Goal: Transaction & Acquisition: Purchase product/service

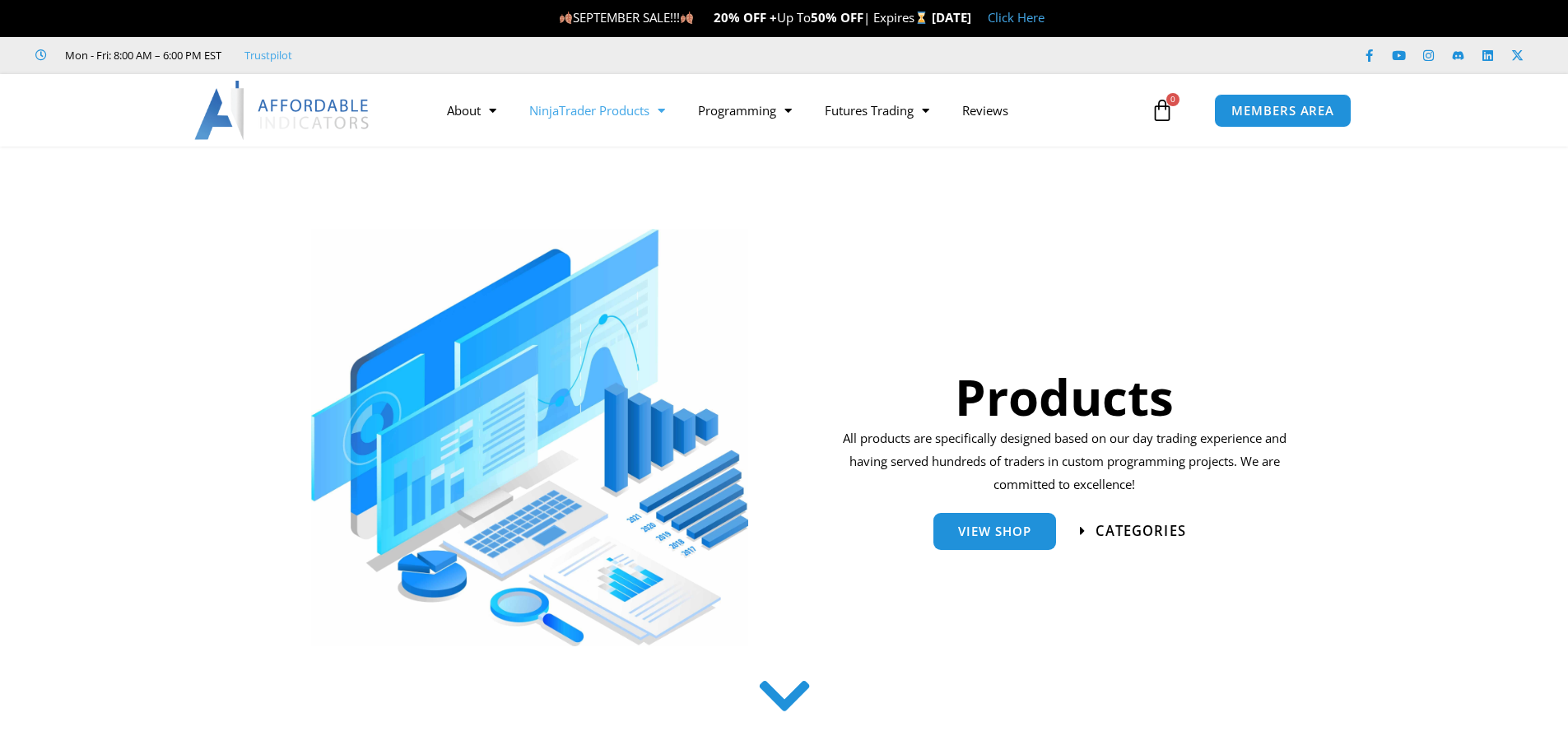
click at [1145, 527] on span "categories" at bounding box center [1141, 531] width 90 height 14
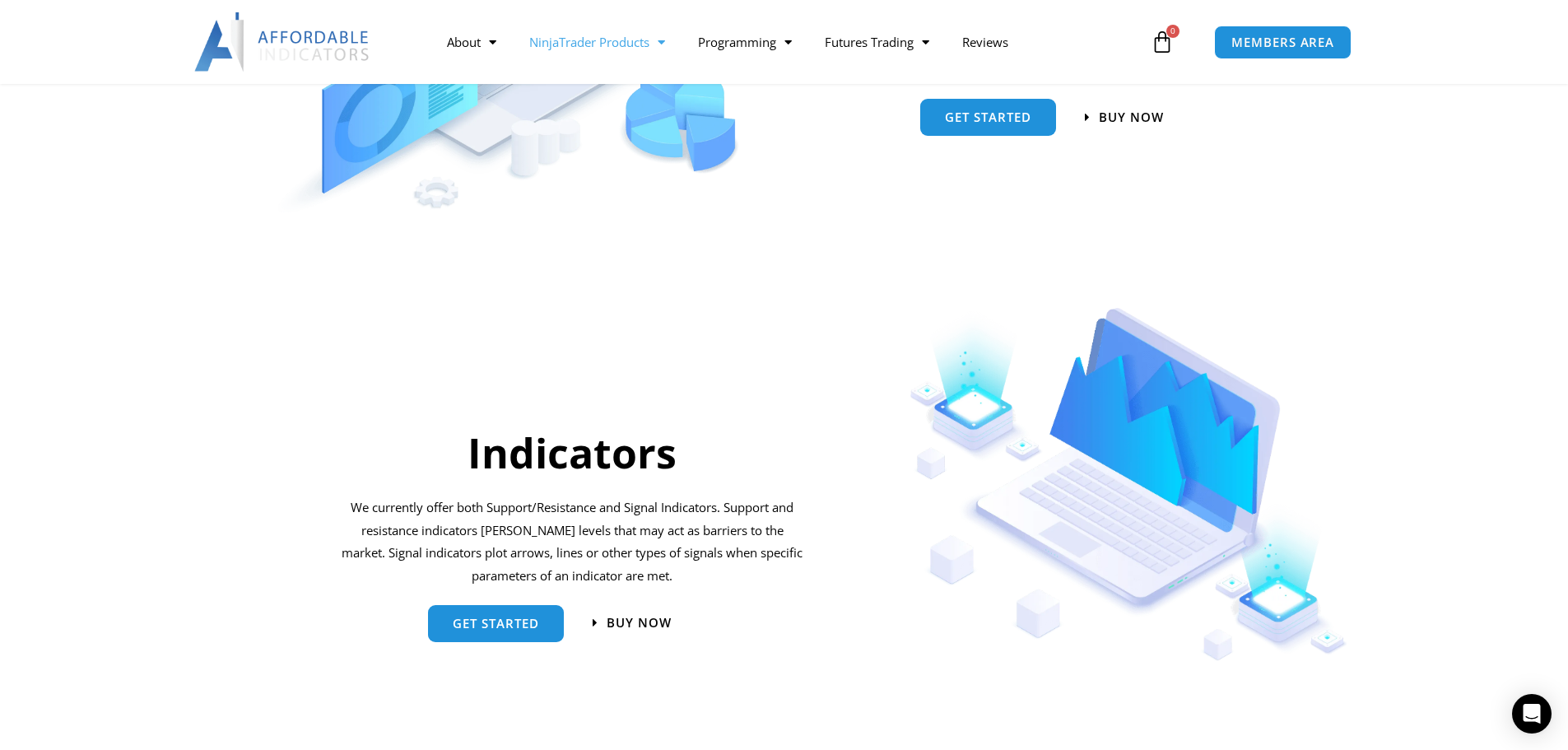
scroll to position [1575, 0]
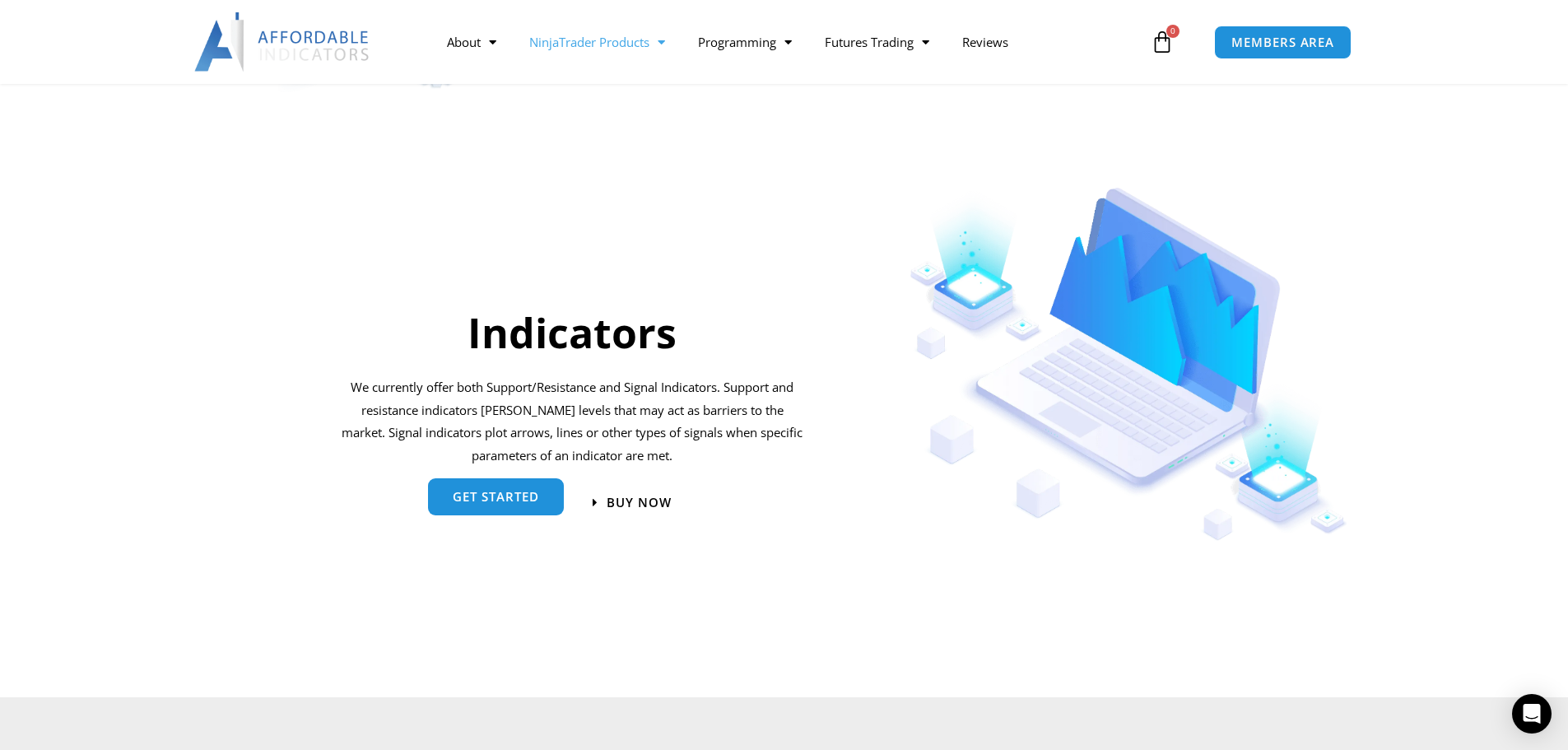
click at [493, 496] on span "get started" at bounding box center [495, 497] width 87 height 12
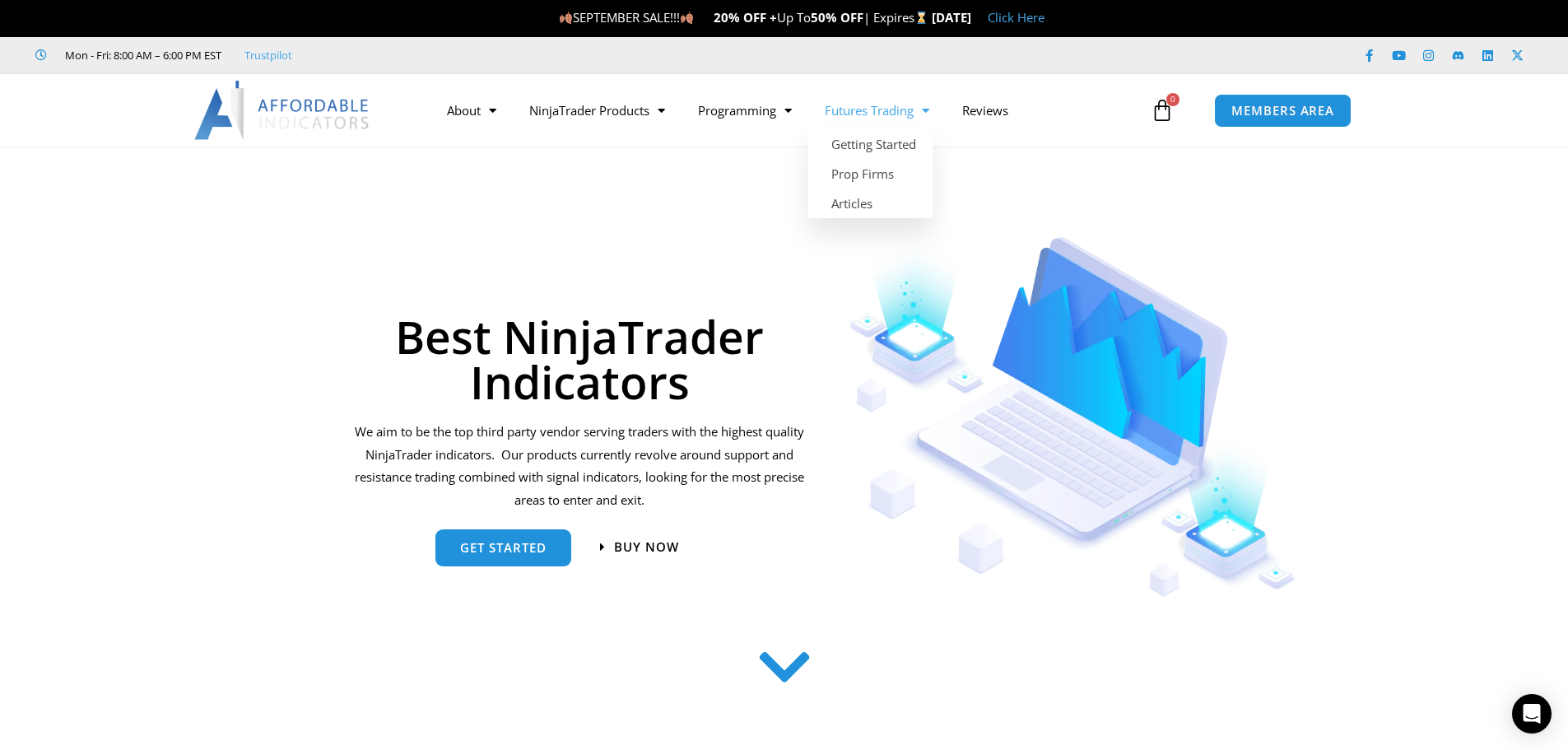
click at [910, 116] on link "Futures Trading" at bounding box center [877, 110] width 138 height 38
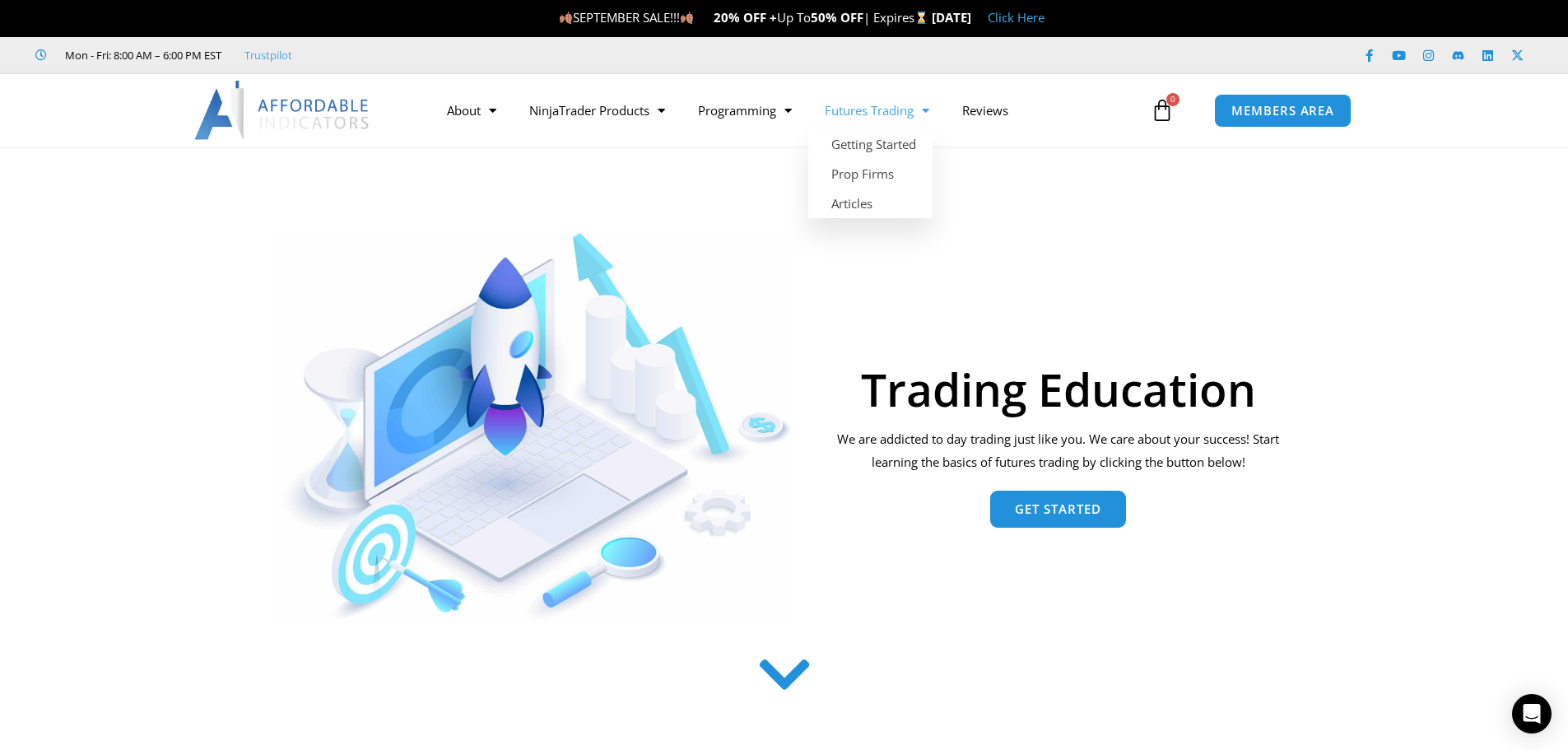
click at [920, 111] on span "Menu" at bounding box center [921, 110] width 16 height 29
click at [926, 116] on span "Menu" at bounding box center [921, 110] width 16 height 29
click at [862, 110] on link "Futures Trading" at bounding box center [877, 110] width 138 height 38
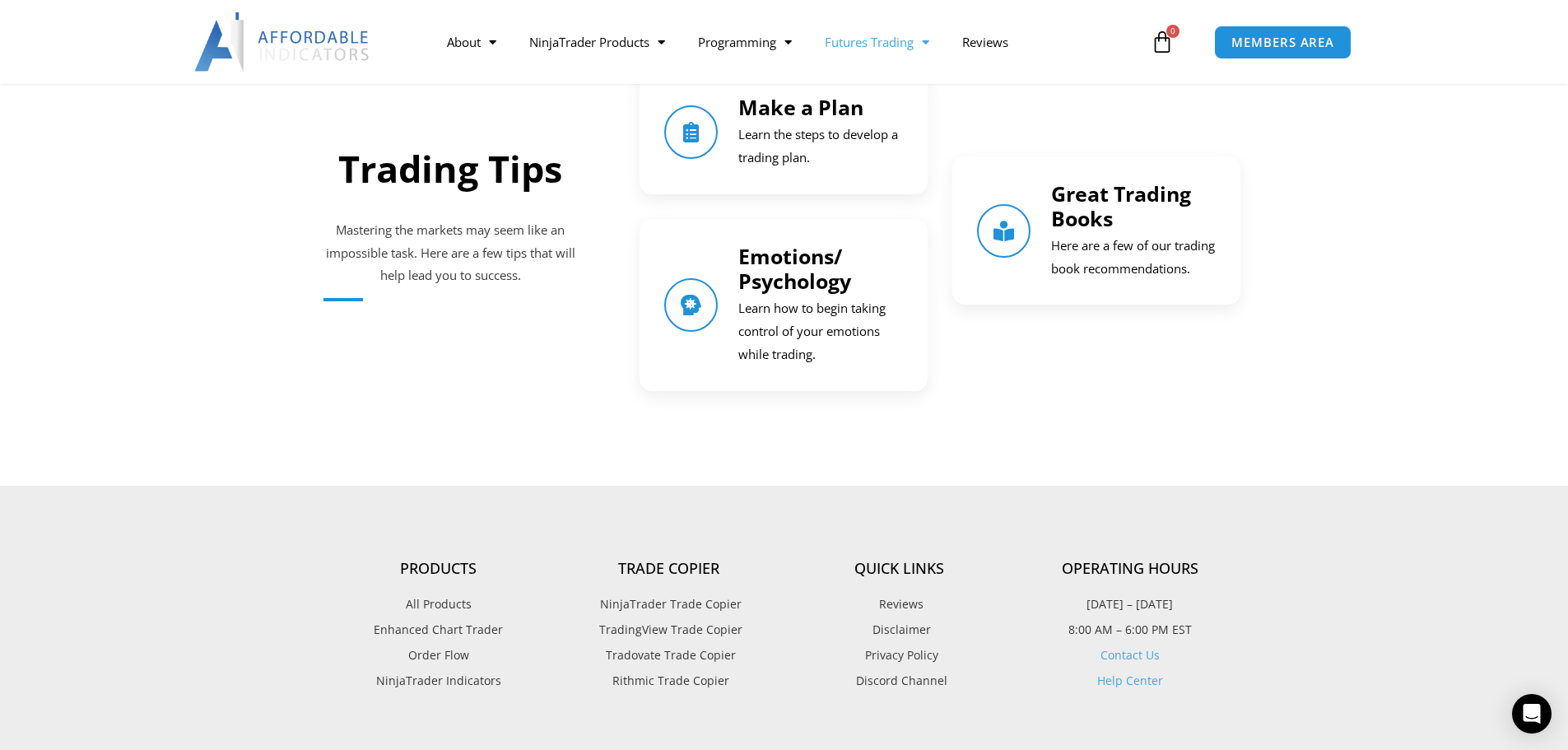
scroll to position [2141, 0]
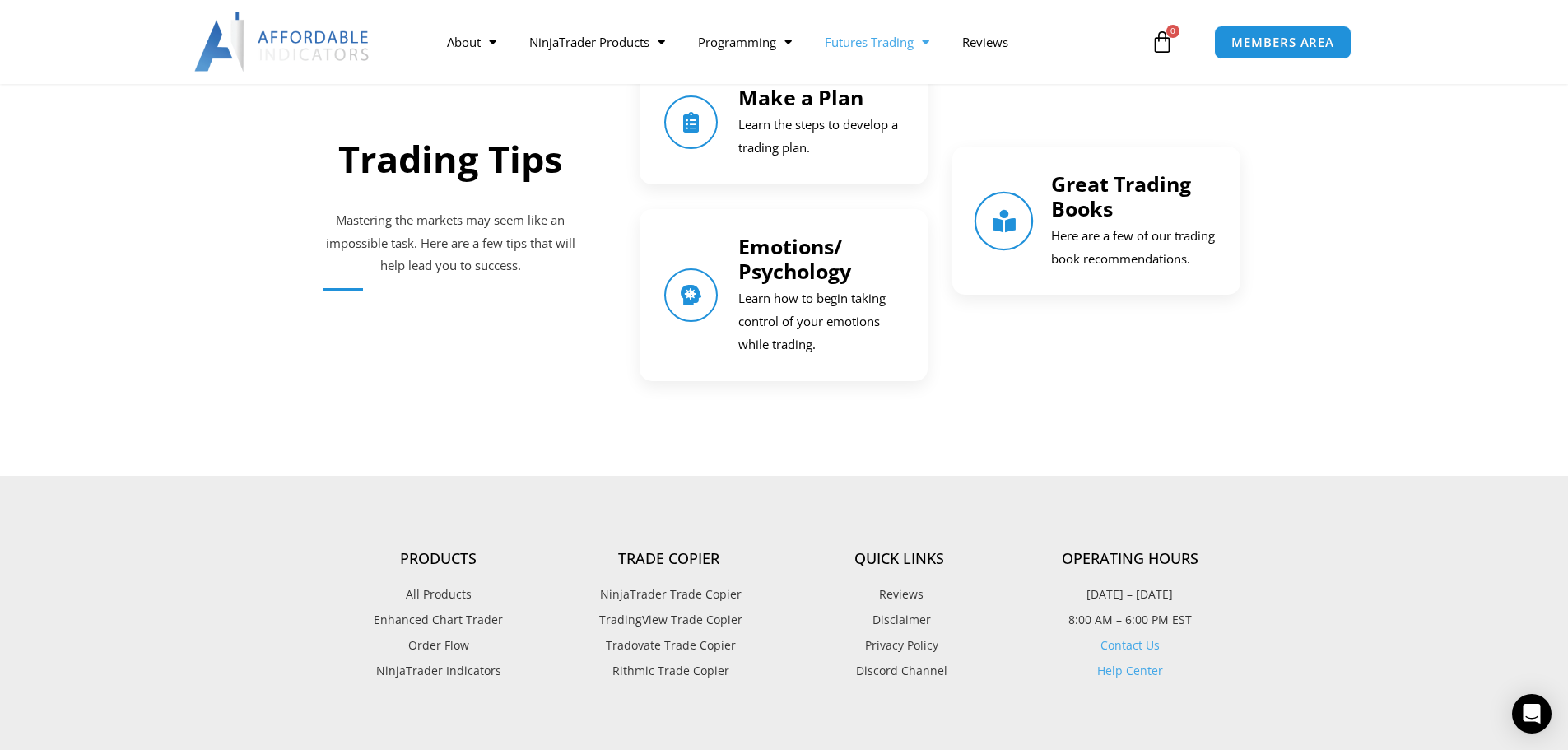
click at [1004, 220] on icon "Great Trading Books" at bounding box center [1004, 221] width 23 height 23
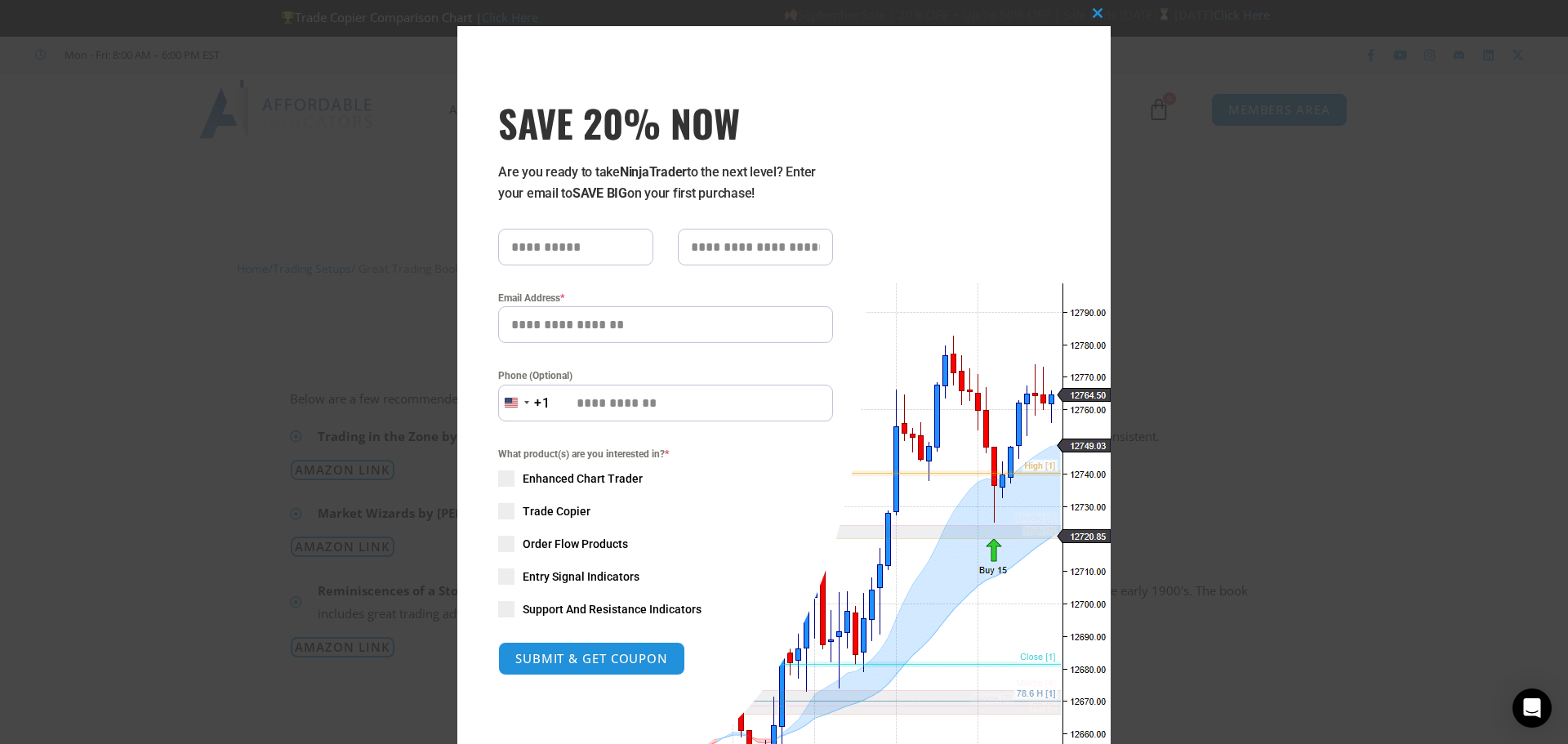
click at [543, 246] on input "text" at bounding box center [576, 248] width 155 height 37
type input "*****"
type input "******"
type input "**********"
click at [509, 616] on div "What product(s) are you interested in? * Enhanced Chart Trader Trade Copier Ord…" at bounding box center [665, 532] width 334 height 172
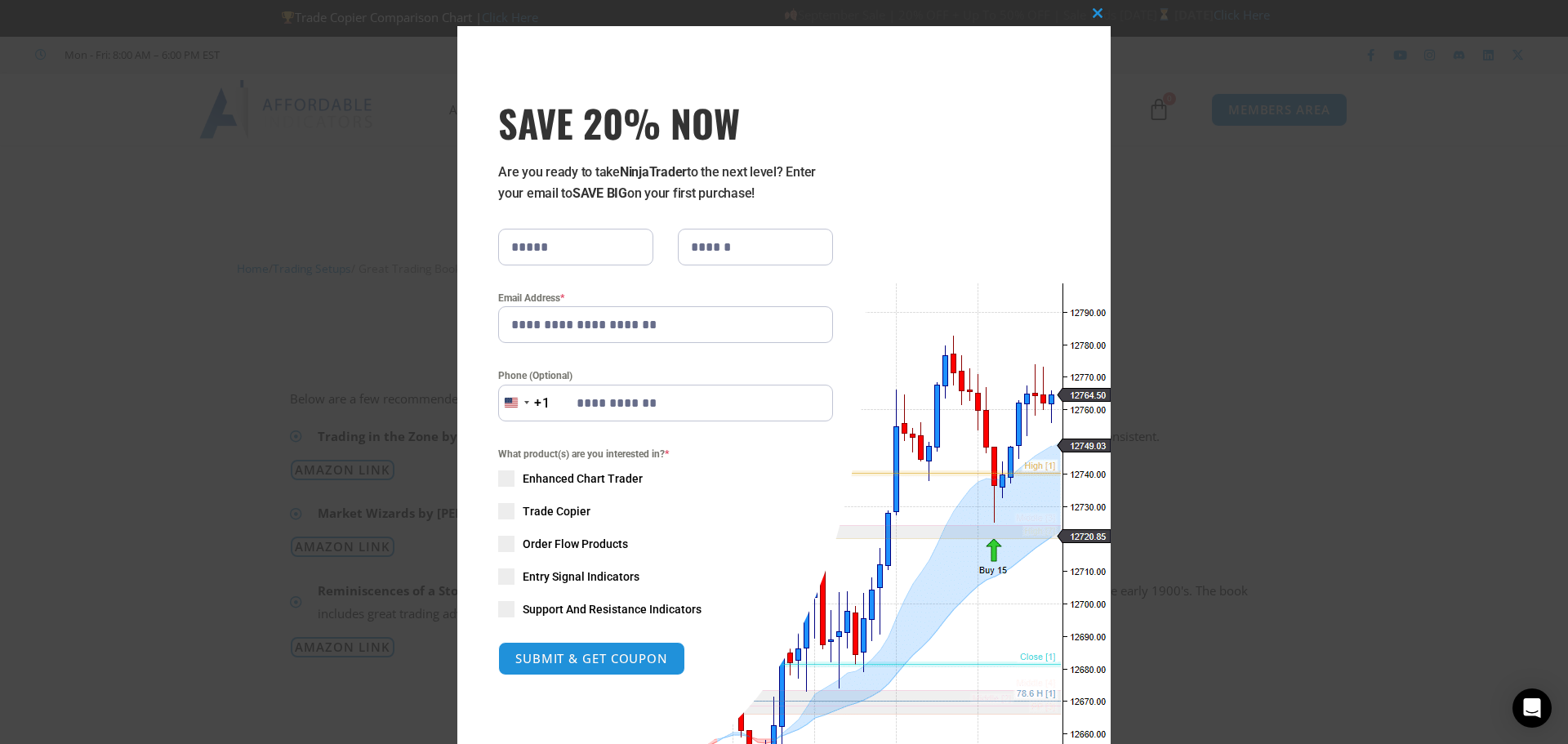
click at [498, 605] on span at bounding box center [506, 610] width 17 height 17
click at [504, 575] on span at bounding box center [506, 577] width 17 height 17
click at [586, 655] on button "SUBMIT & GET COUPON" at bounding box center [591, 659] width 197 height 35
type input "**********"
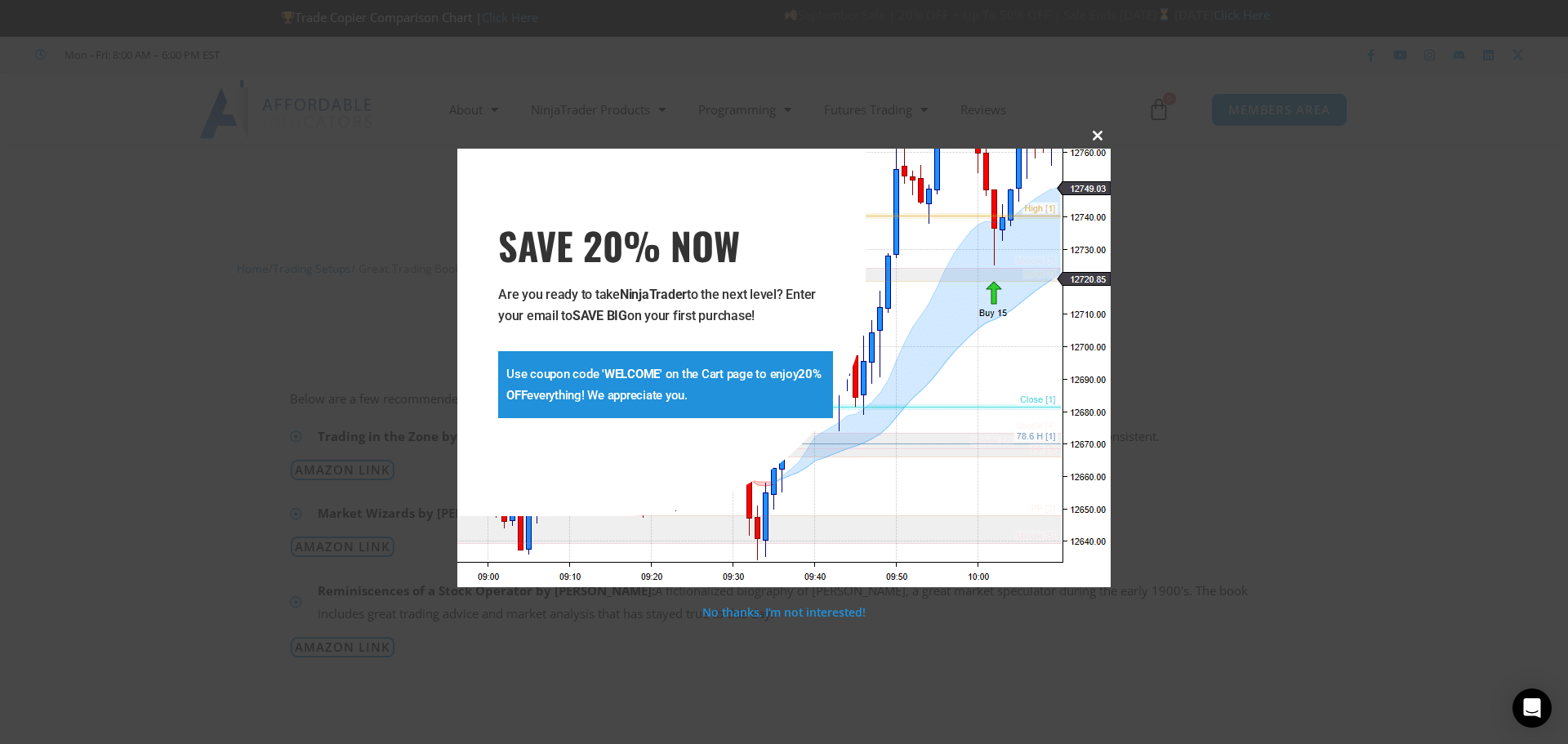
click at [1096, 133] on span at bounding box center [1098, 135] width 26 height 10
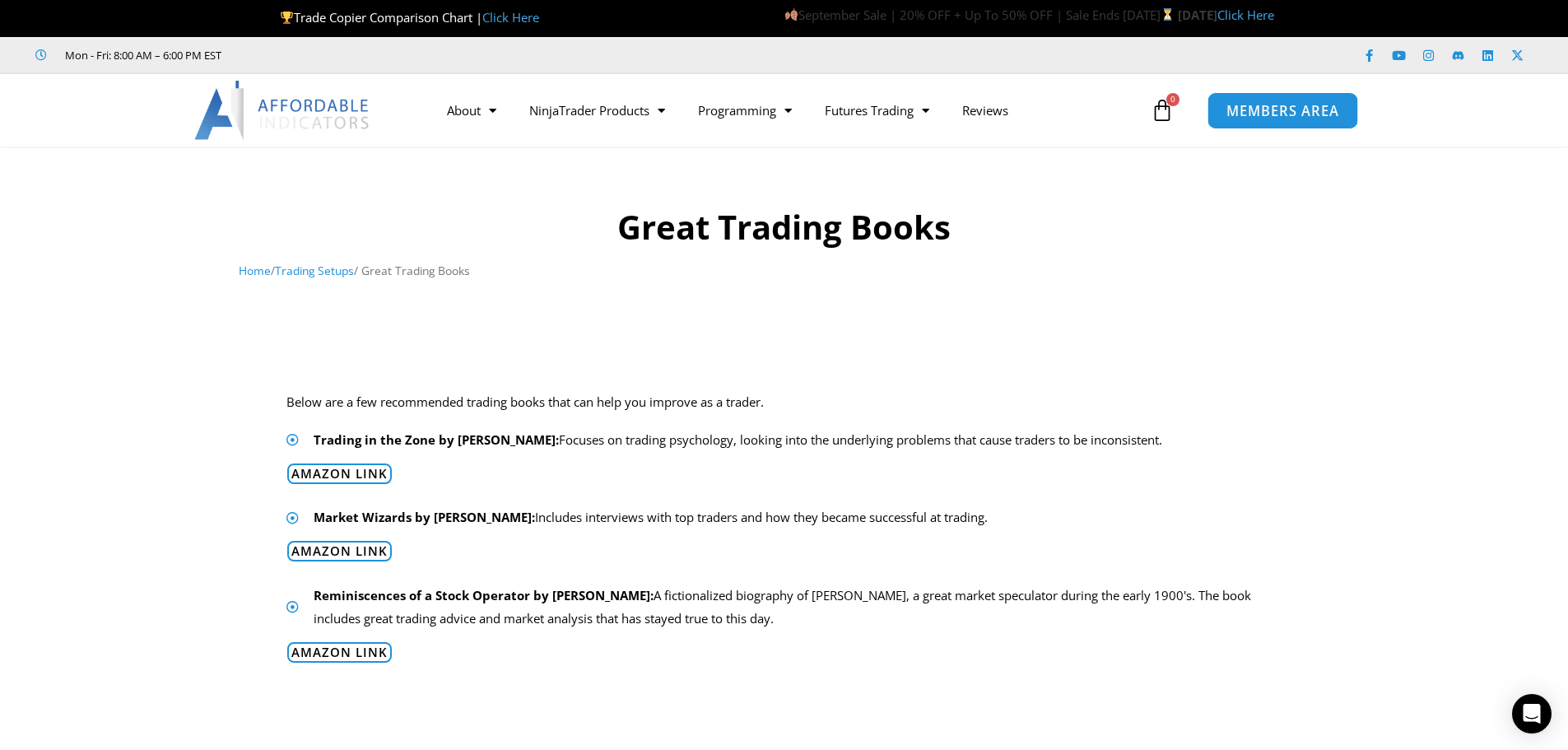
click at [1263, 114] on span "MEMBERS AREA" at bounding box center [1282, 110] width 113 height 14
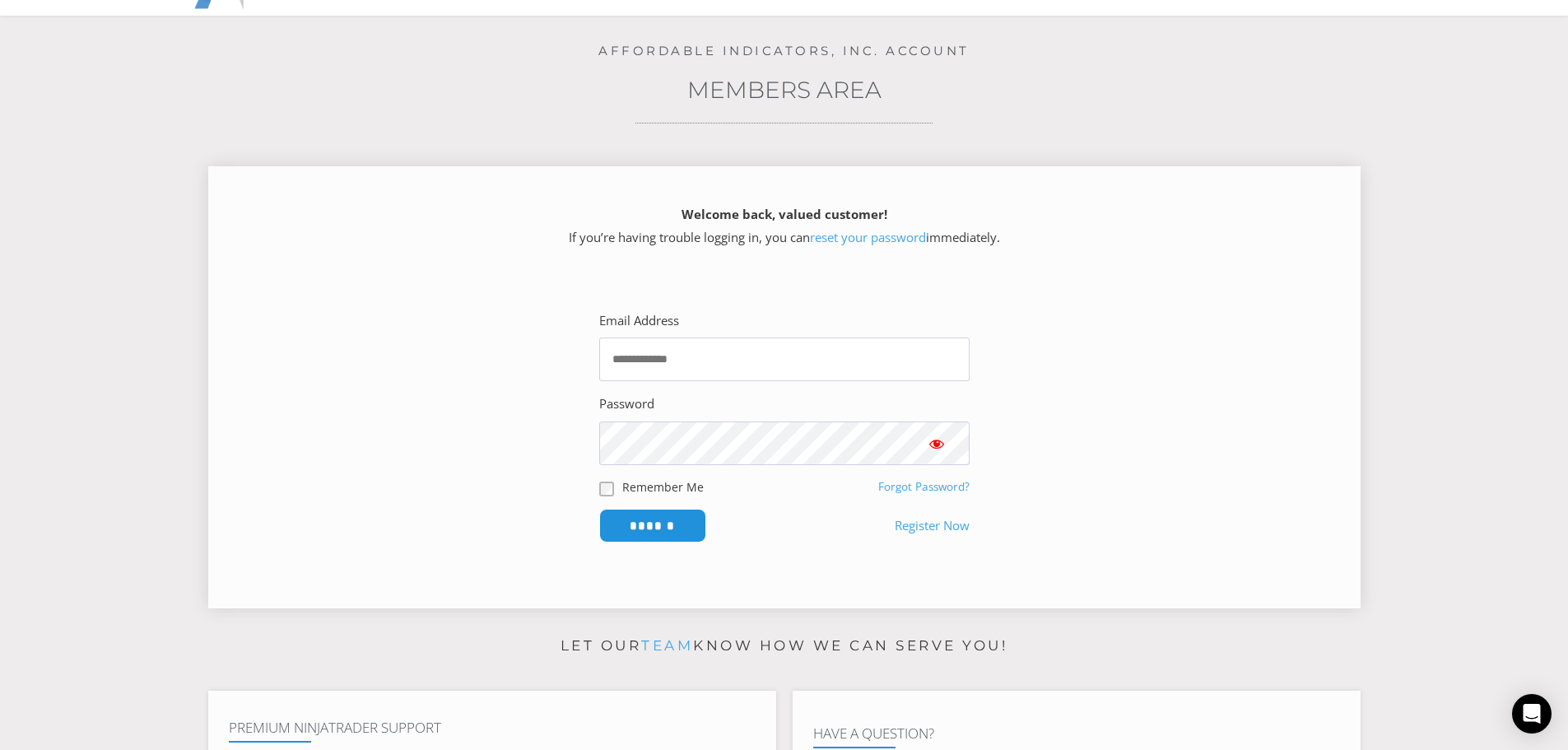
scroll to position [165, 0]
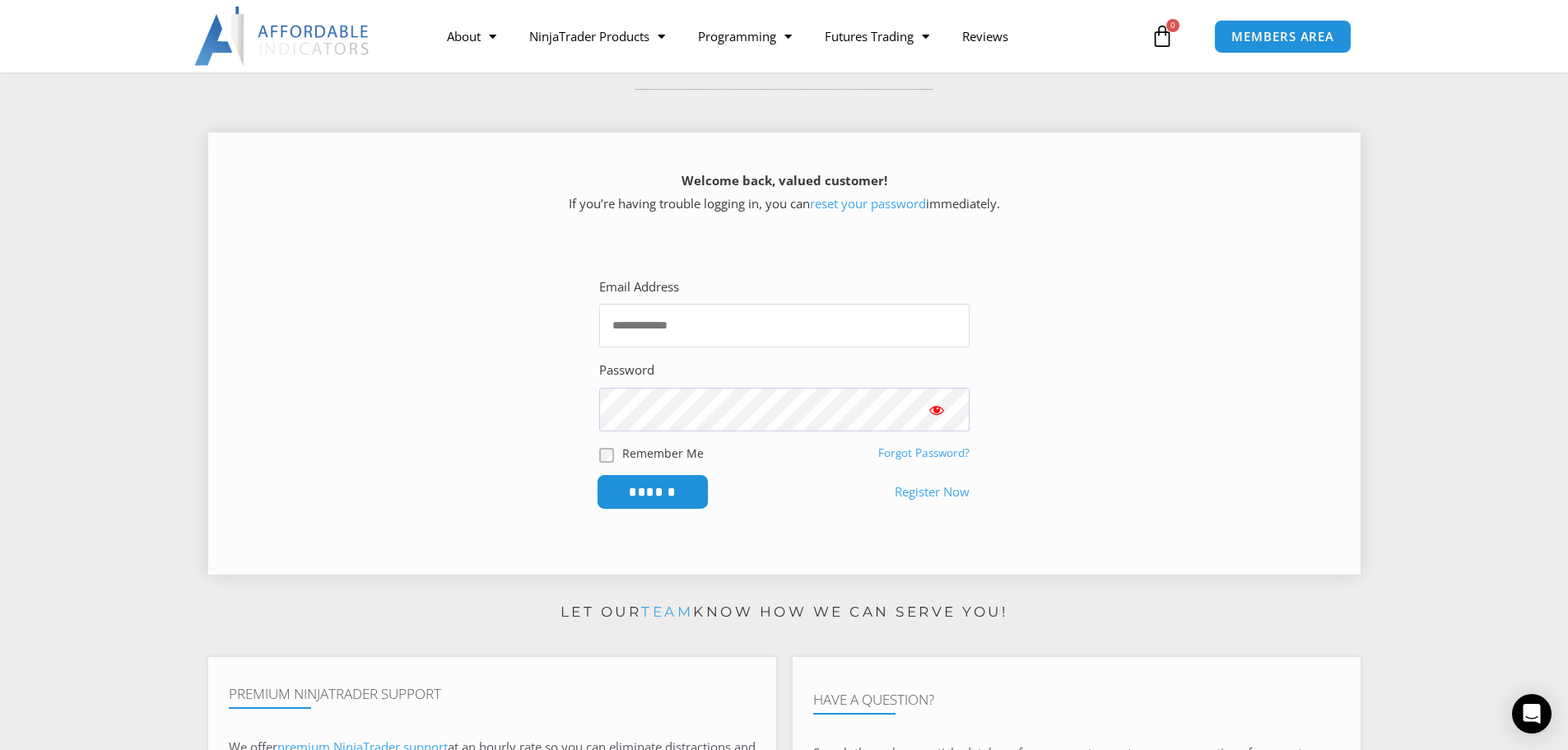
type input "**********"
click at [654, 486] on input "******" at bounding box center [652, 492] width 113 height 35
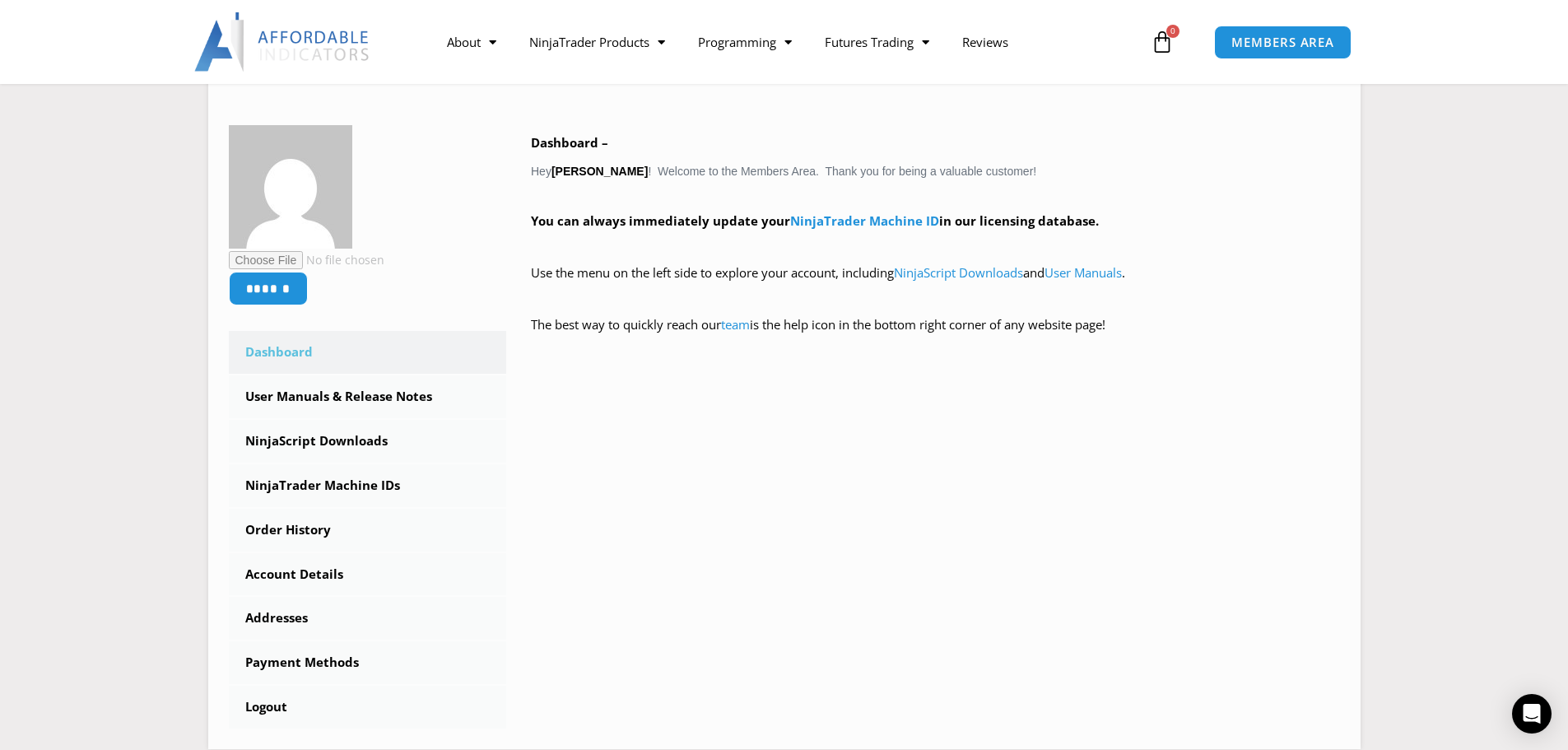
scroll to position [82, 0]
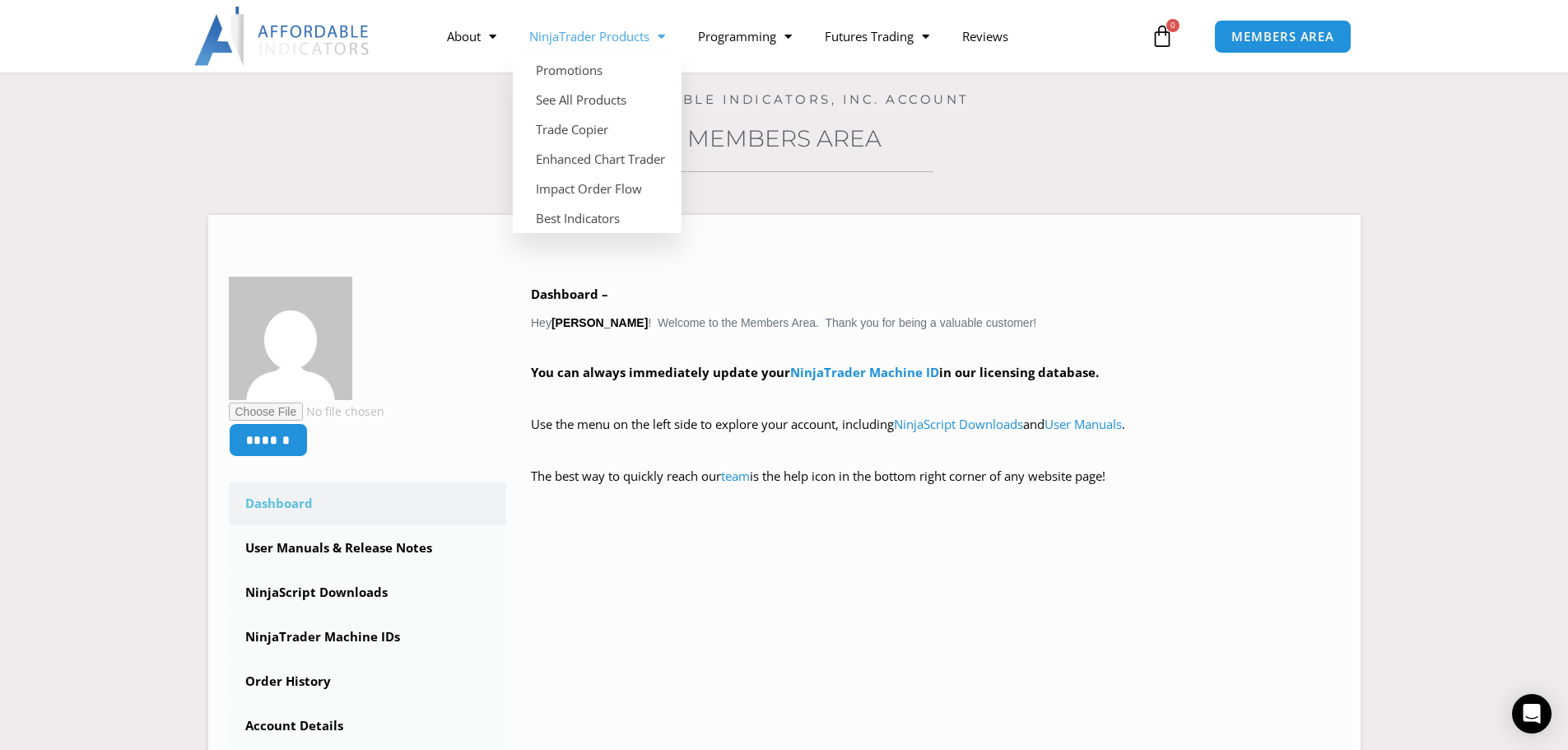
click at [592, 27] on link "NinjaTrader Products" at bounding box center [597, 36] width 169 height 38
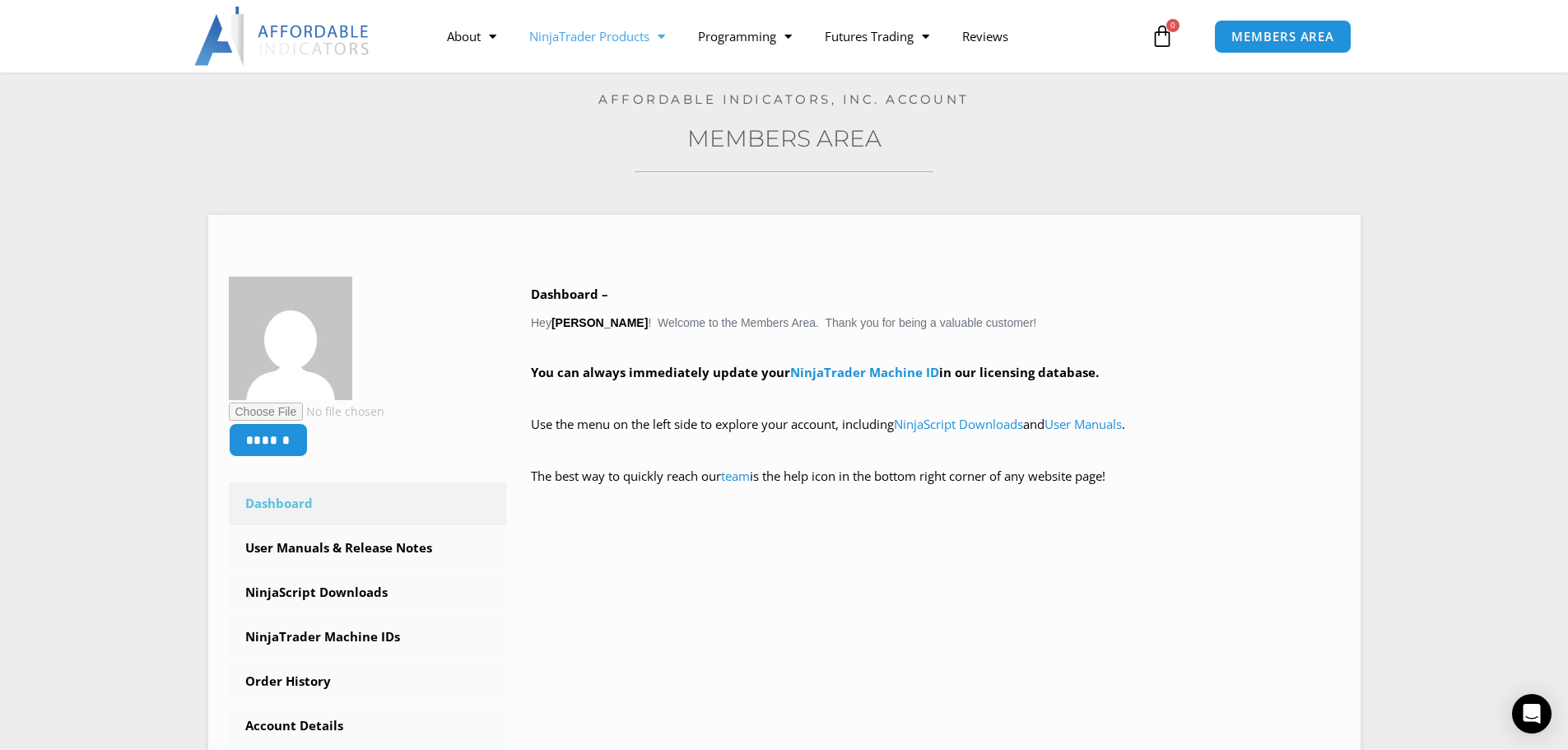
click at [588, 41] on link "NinjaTrader Products" at bounding box center [597, 36] width 169 height 38
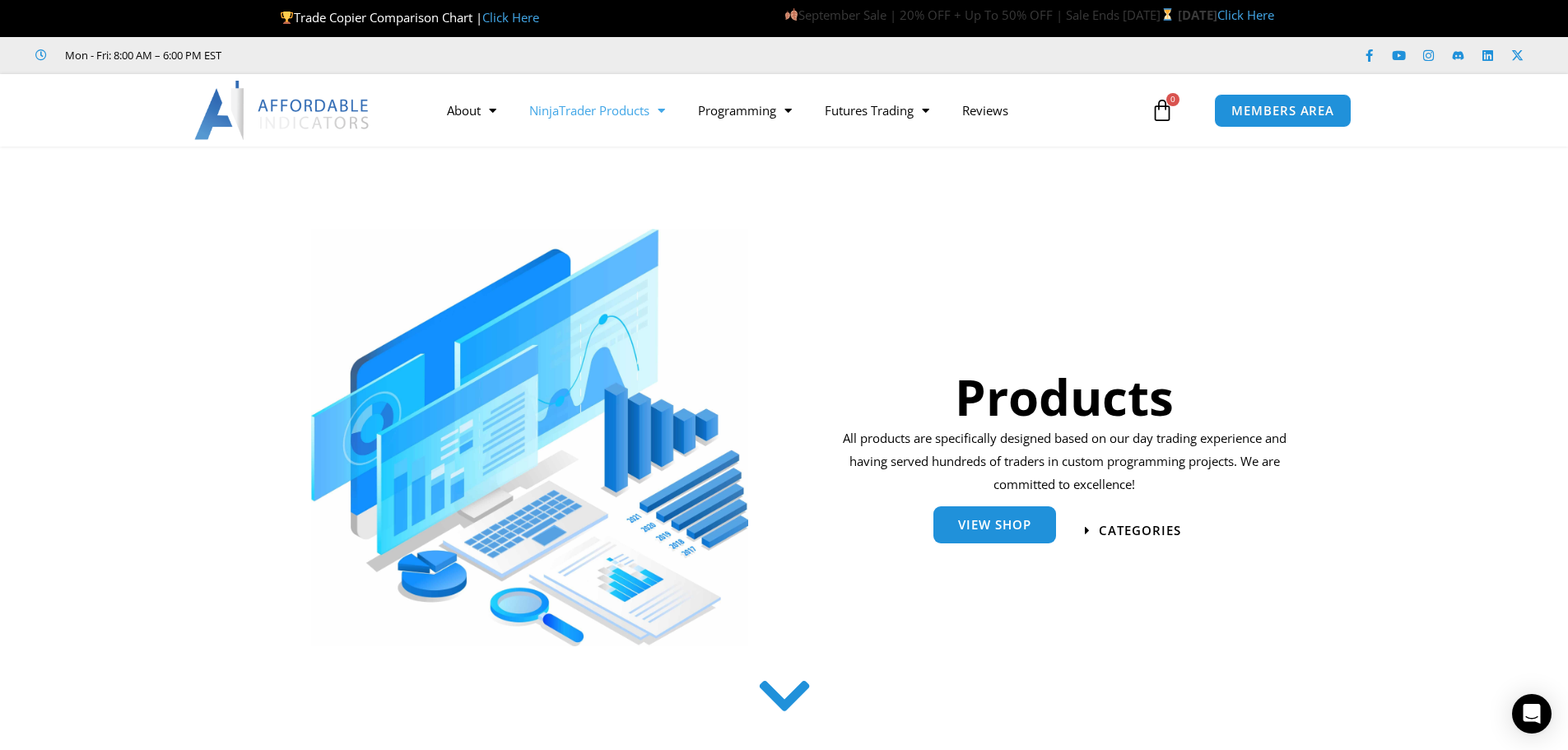
click at [1001, 528] on span "View Shop" at bounding box center [994, 525] width 74 height 12
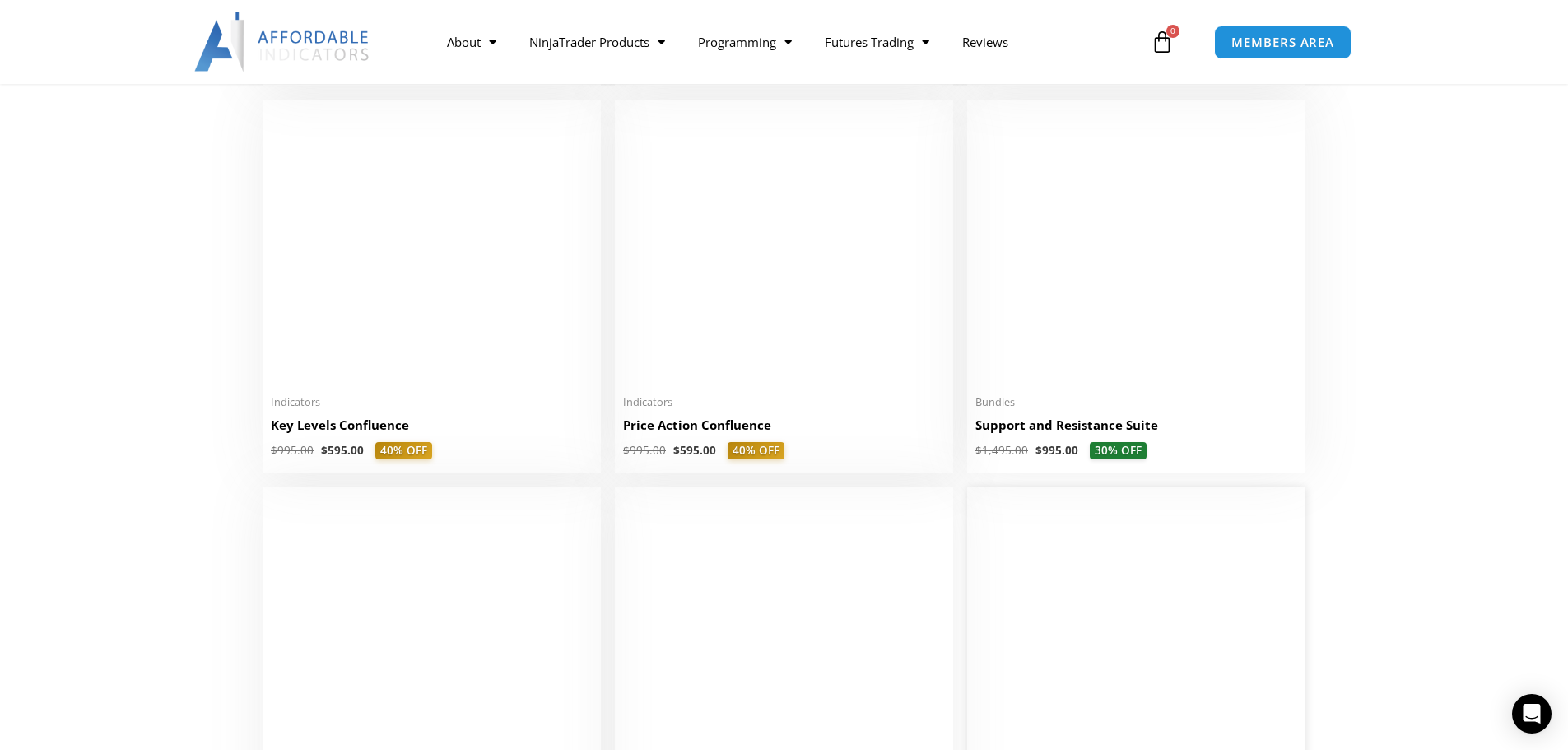
scroll to position [2224, 0]
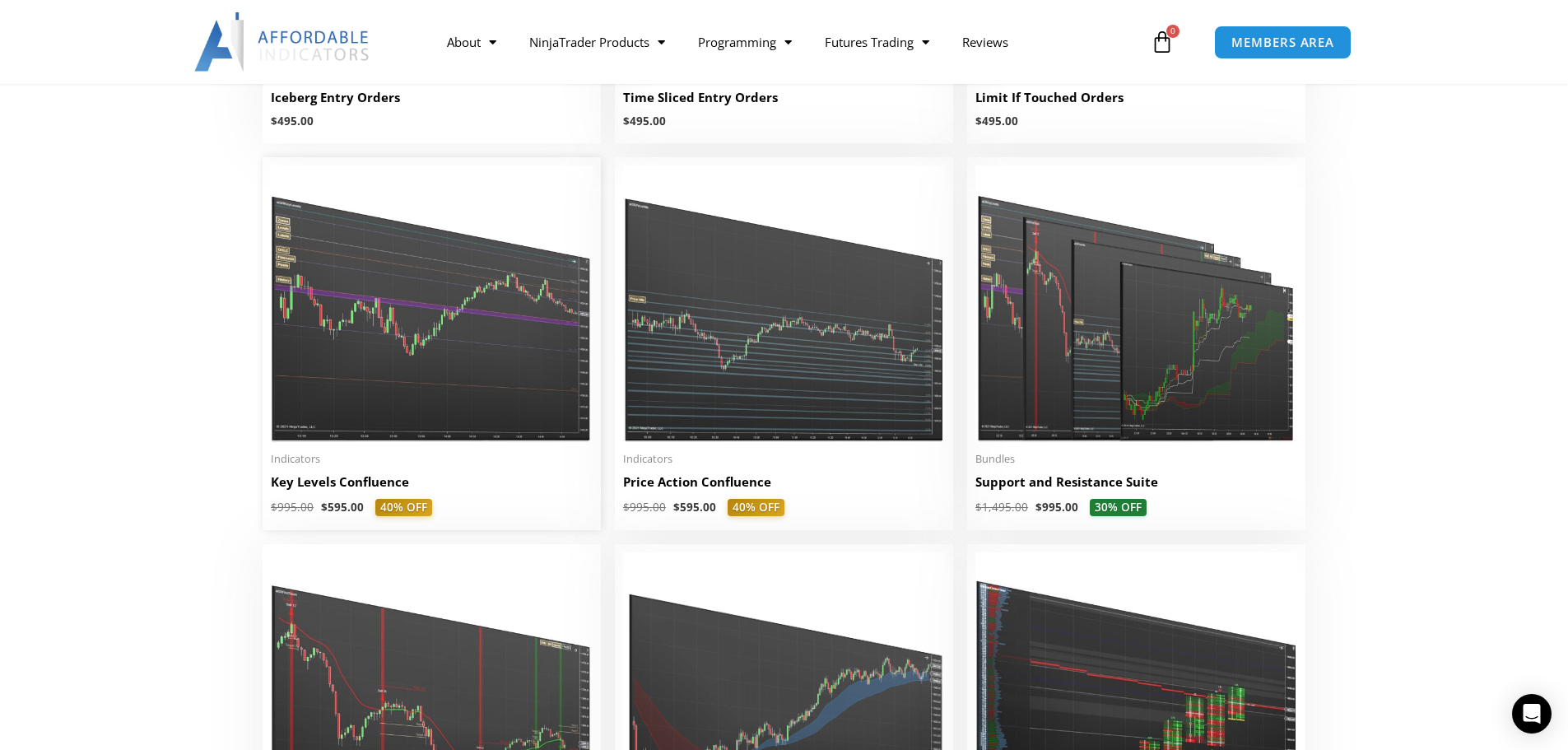
click at [451, 392] on img at bounding box center [432, 304] width 322 height 277
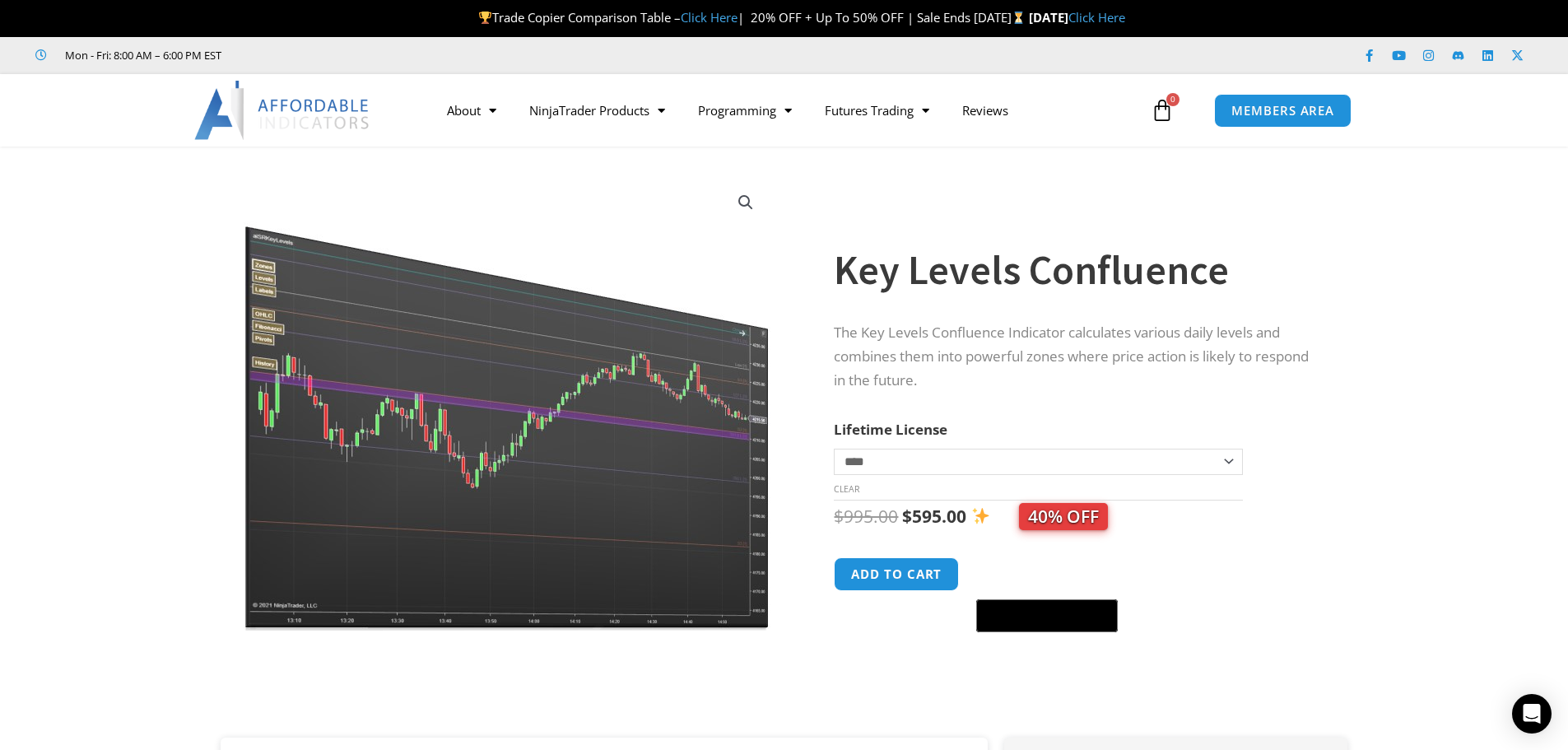
click at [553, 539] on img at bounding box center [508, 402] width 529 height 456
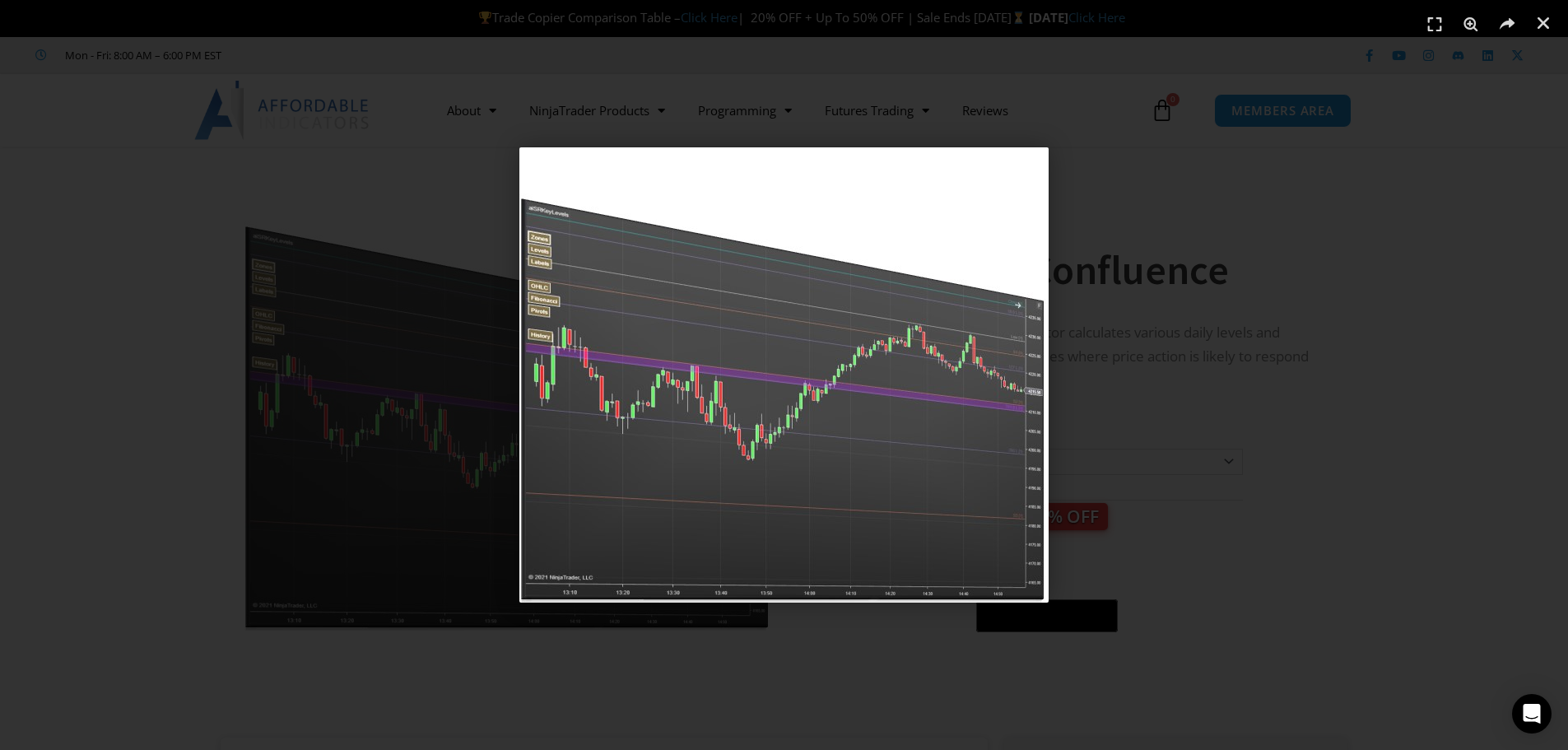
click at [1221, 530] on div "1 / 1" at bounding box center [784, 375] width 1453 height 635
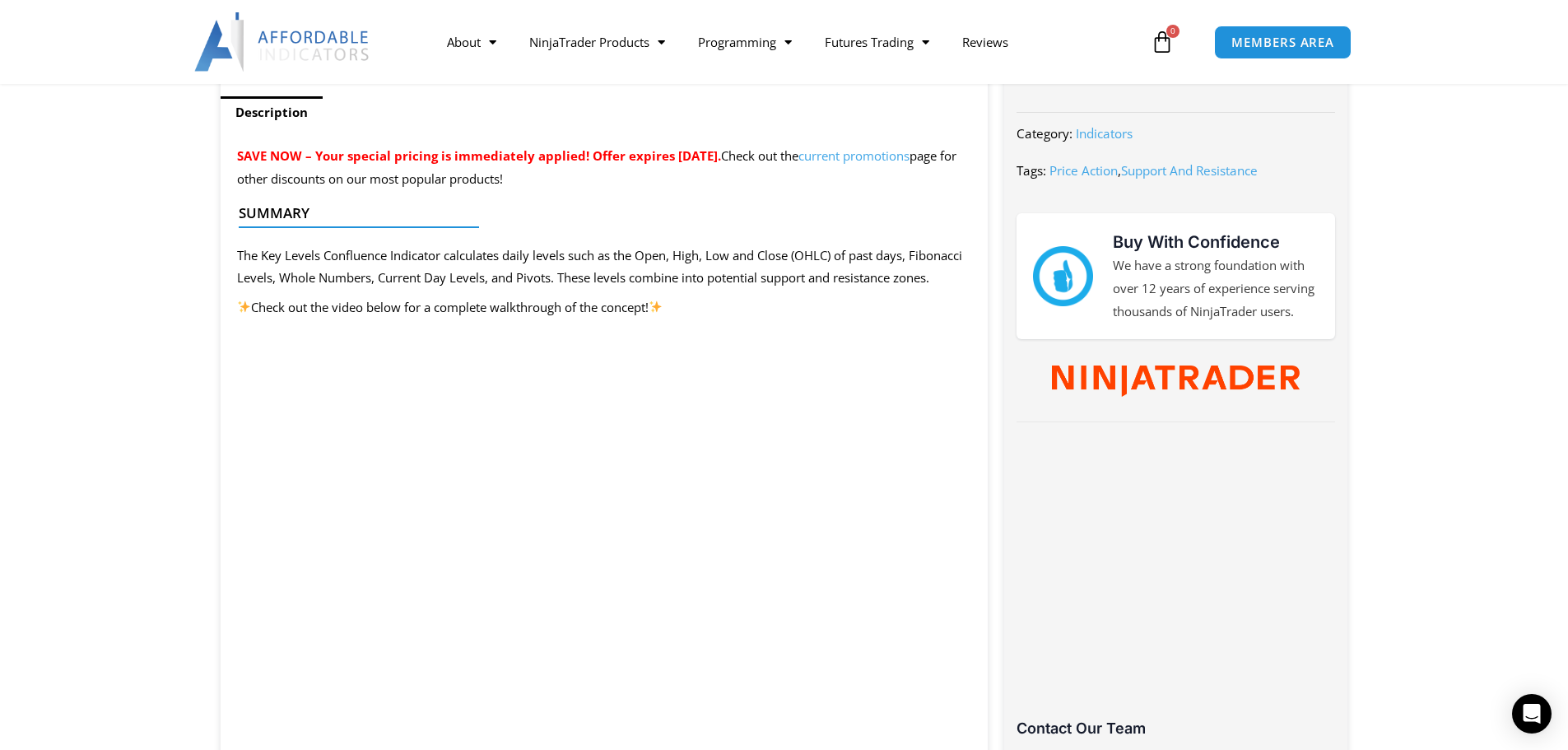
scroll to position [659, 0]
